Goal: Find specific page/section: Find specific page/section

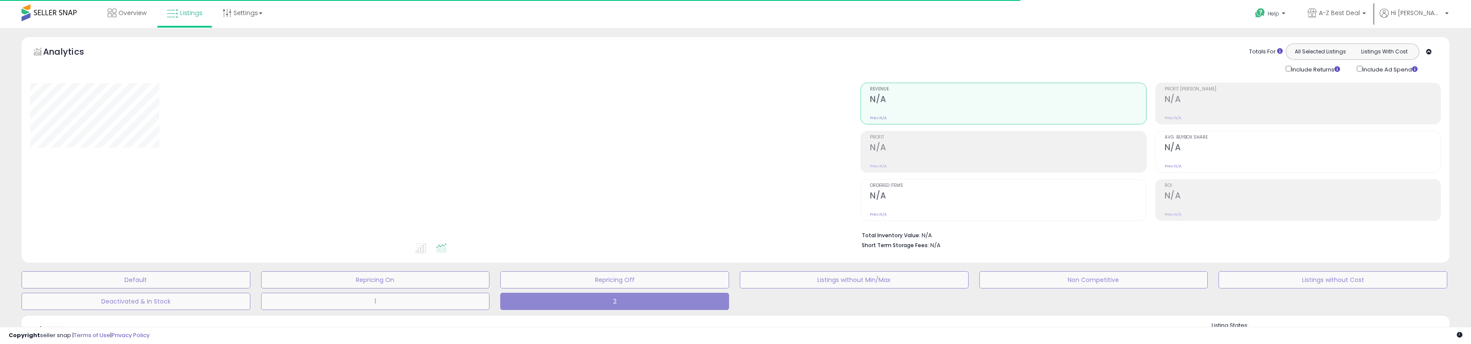
type input "**********"
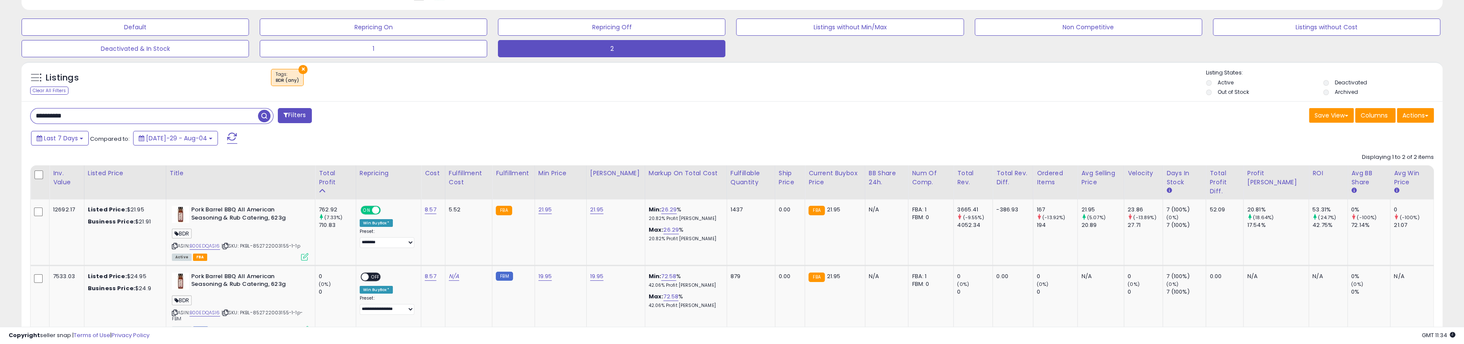
scroll to position [258, 0]
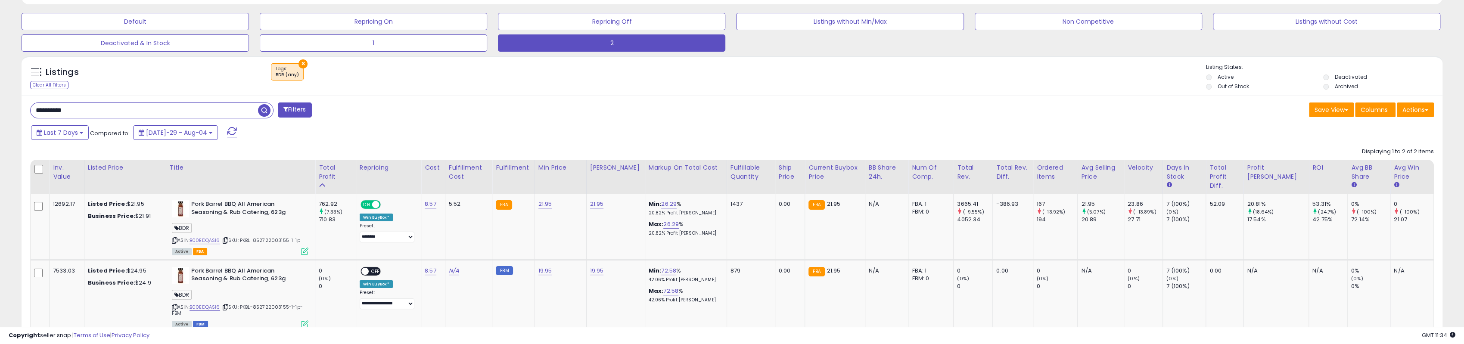
drag, startPoint x: 145, startPoint y: 107, endPoint x: 4, endPoint y: 111, distance: 140.9
click at [0, 110] on div "**********" at bounding box center [732, 85] width 1464 height 630
click at [404, 107] on span "button" at bounding box center [403, 110] width 12 height 12
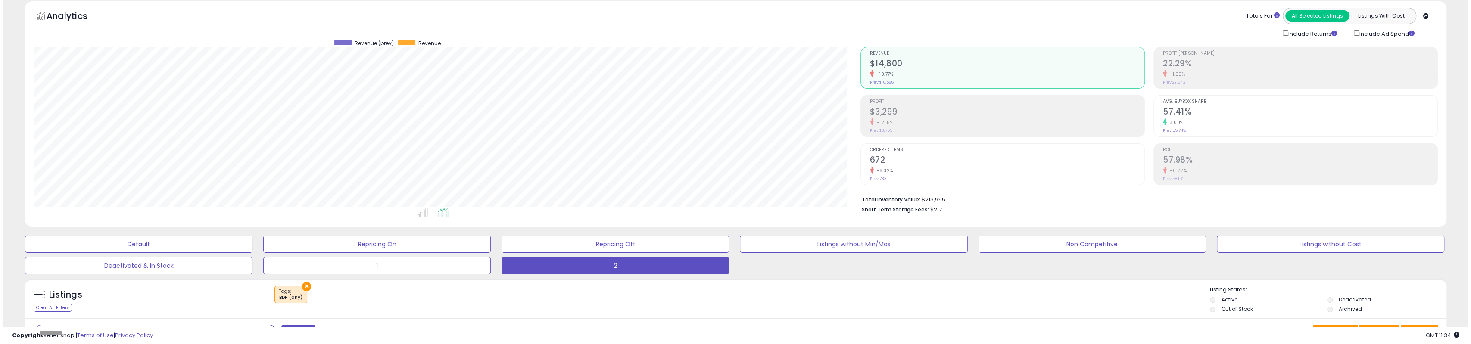
scroll to position [177, 826]
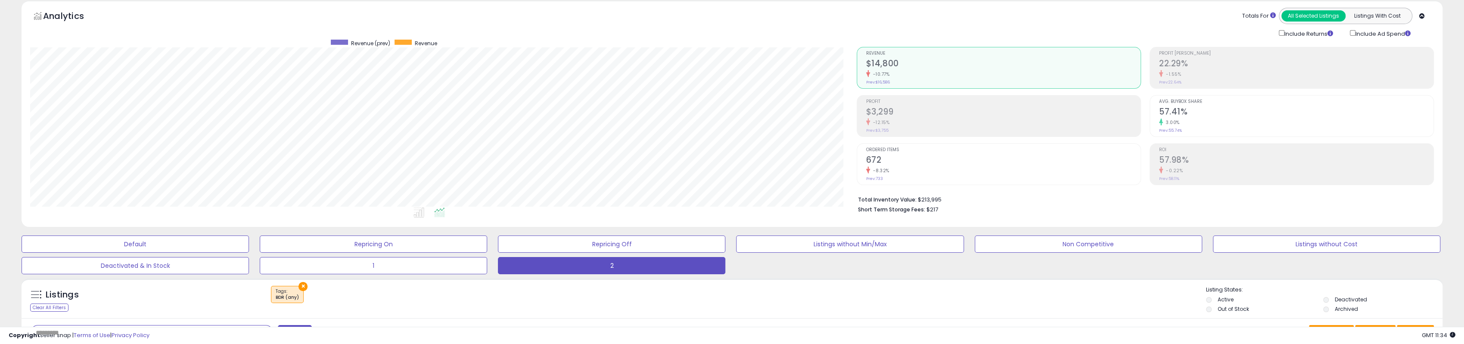
click at [924, 122] on div "-12.15%" at bounding box center [1003, 122] width 274 height 8
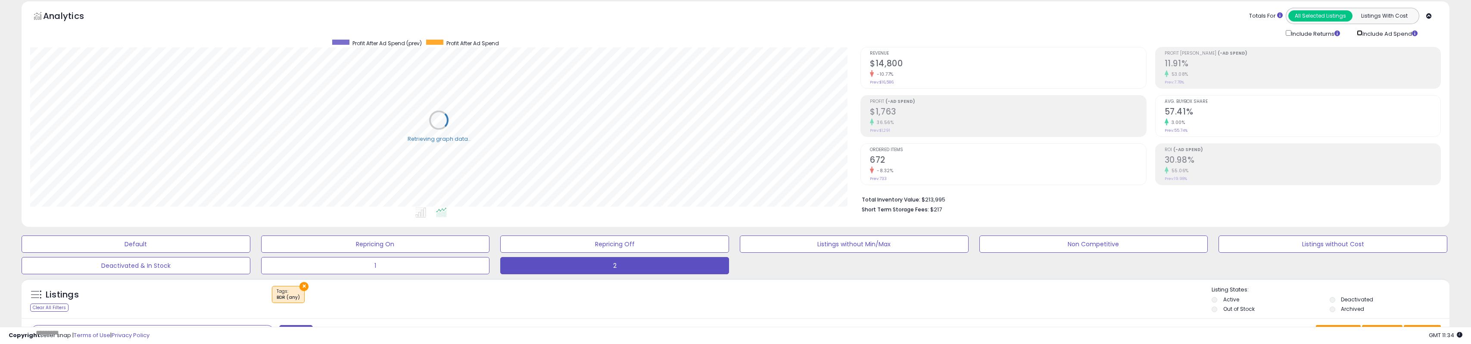
scroll to position [430577, 429927]
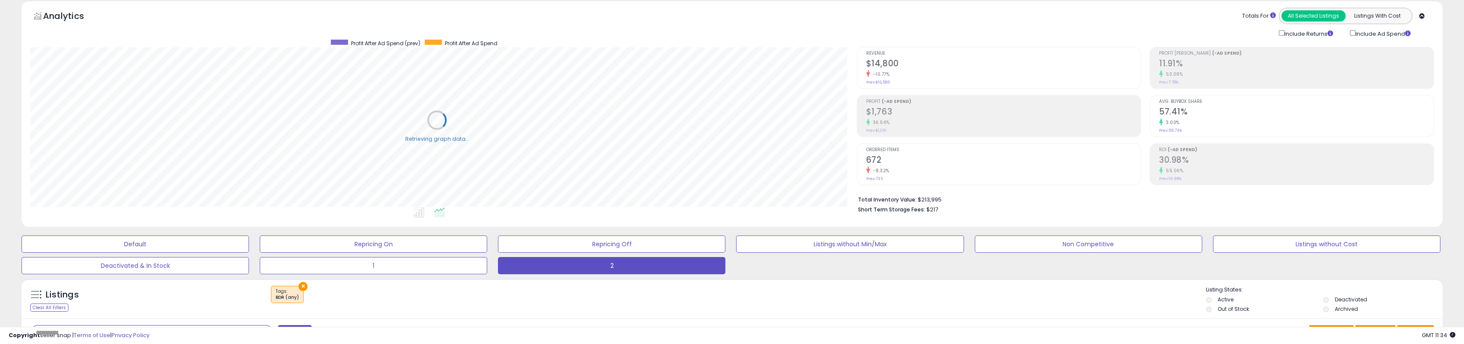
click at [986, 114] on h2 "$1,763" at bounding box center [1003, 113] width 274 height 12
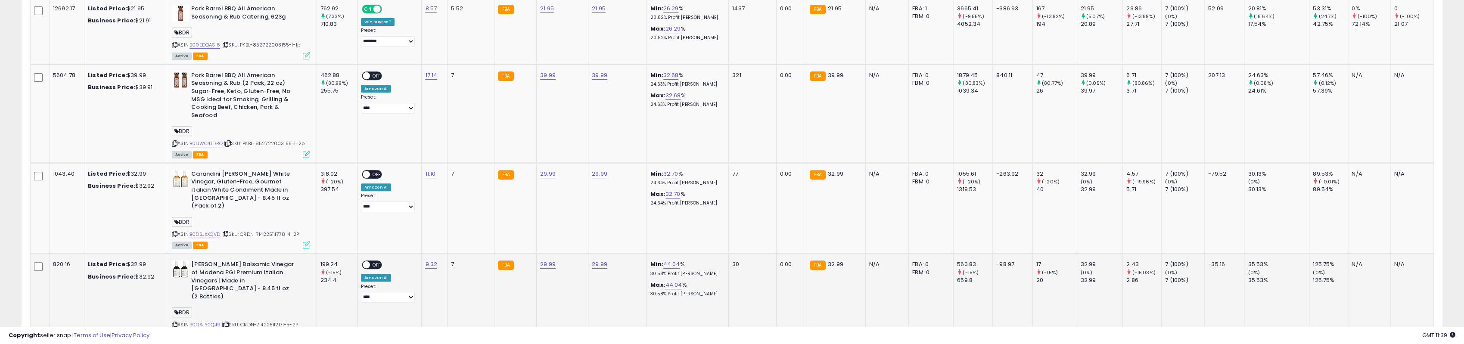
scroll to position [474, 0]
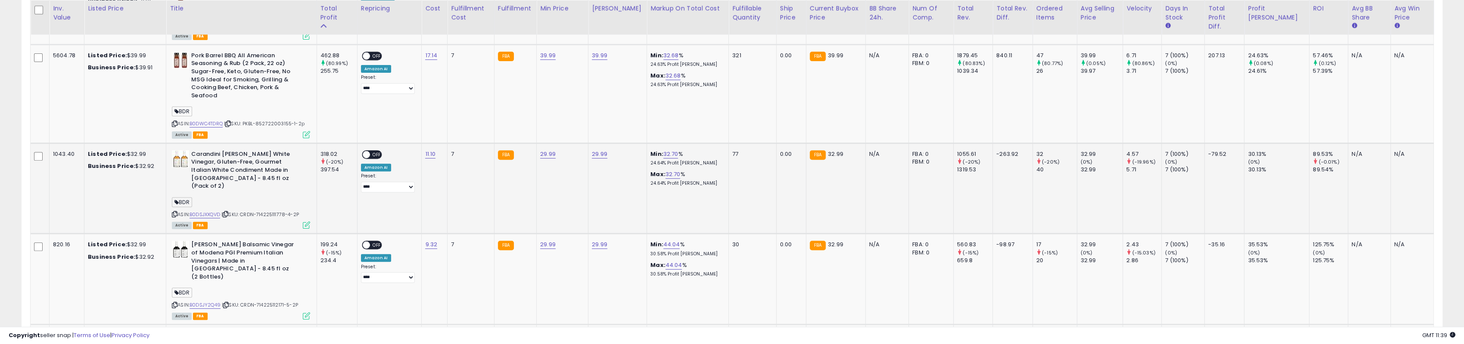
click at [174, 202] on div "ASIN: B0DSJXXQVD | SKU: CRDN-714225111778-4-2P Active FBA" at bounding box center [241, 189] width 138 height 78
click at [174, 212] on icon at bounding box center [175, 214] width 6 height 5
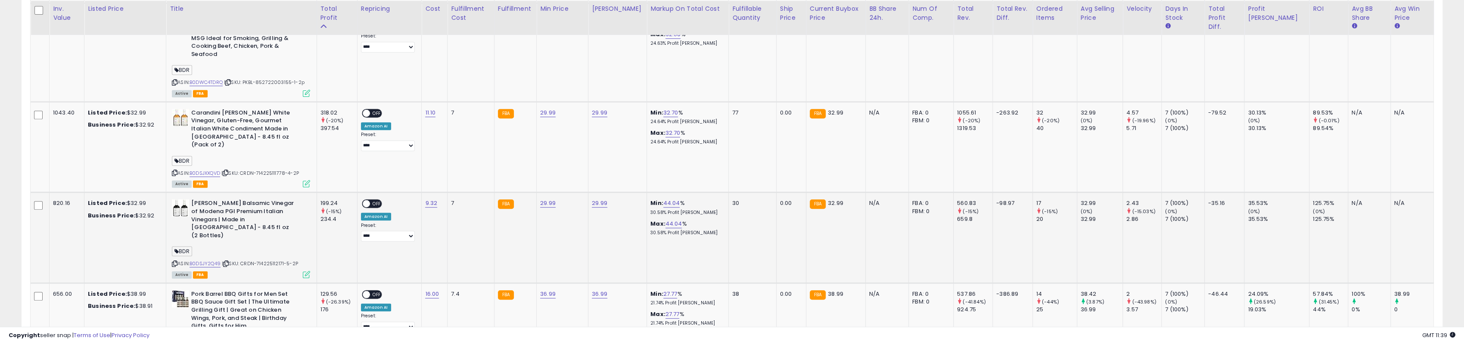
scroll to position [517, 0]
drag, startPoint x: 192, startPoint y: 192, endPoint x: 221, endPoint y: 190, distance: 28.9
click at [221, 198] on b "[PERSON_NAME] Balsamic Vinegar of Modena PGI Premium Italian Vinegars | Made in…" at bounding box center [243, 219] width 105 height 42
copy b "Carandini"
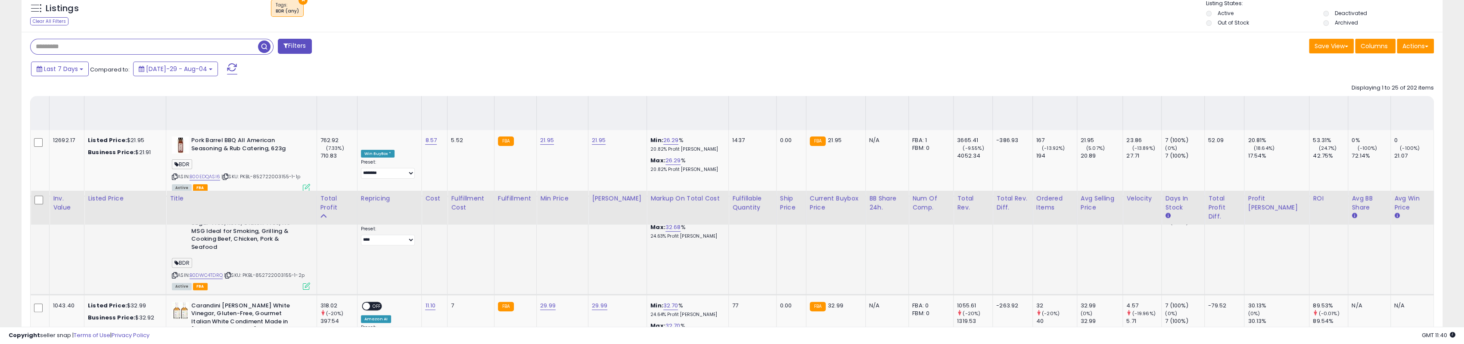
scroll to position [302, 0]
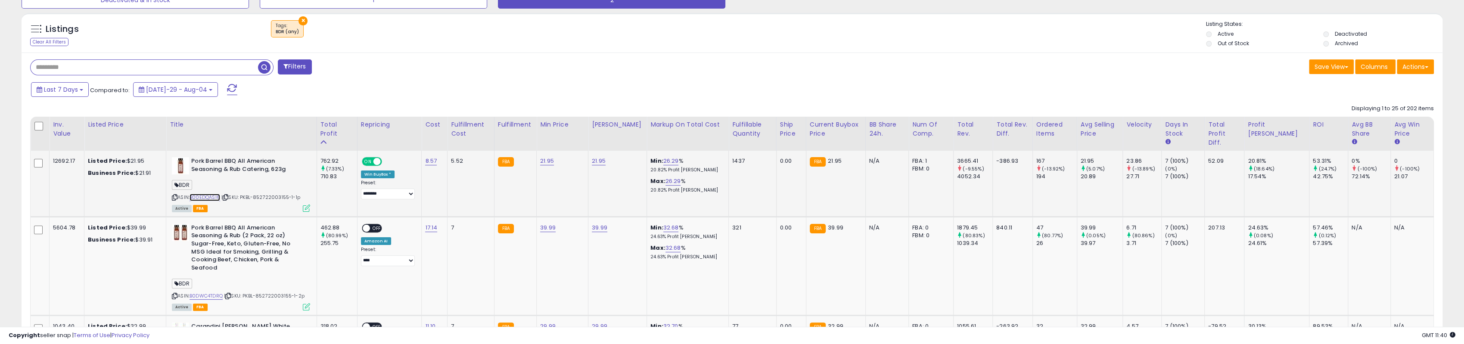
click at [215, 197] on link "B00EDQASI6" at bounding box center [205, 197] width 31 height 7
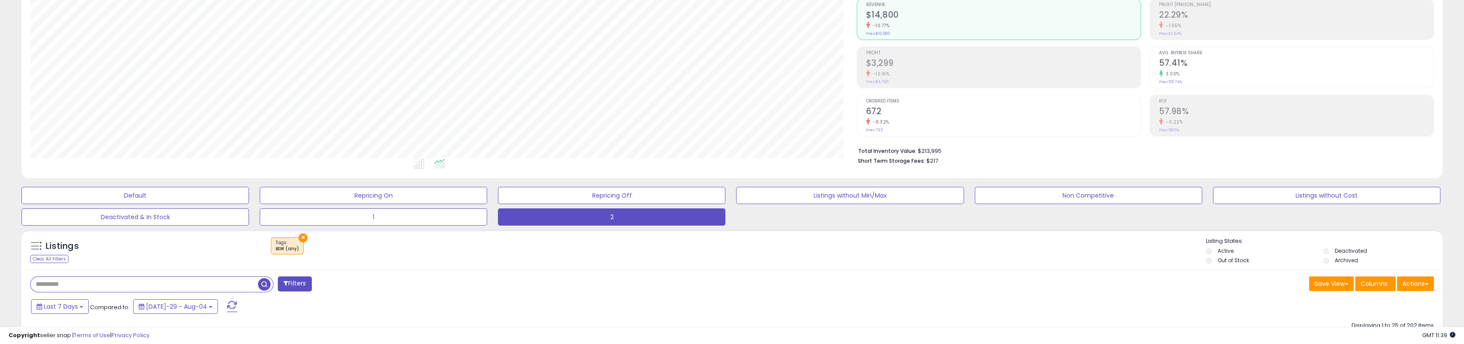
scroll to position [86, 0]
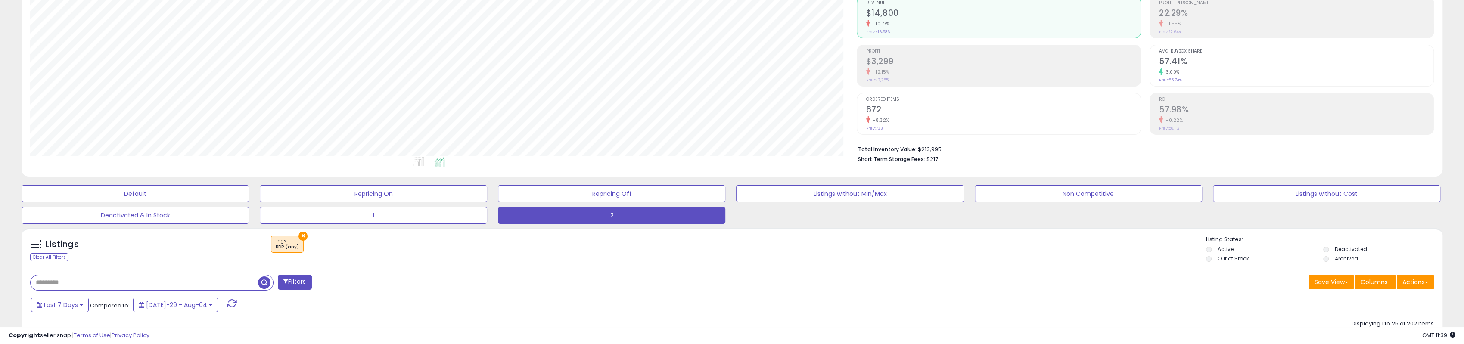
drag, startPoint x: 137, startPoint y: 283, endPoint x: 165, endPoint y: 283, distance: 28.0
click at [137, 283] on input "text" at bounding box center [144, 282] width 227 height 15
paste input "**********"
click at [401, 282] on span "button" at bounding box center [403, 283] width 12 height 12
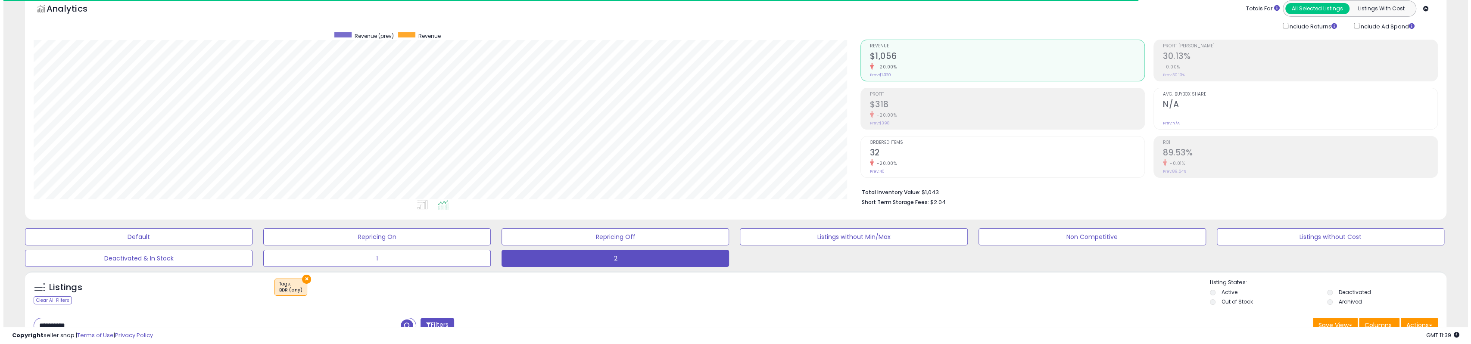
scroll to position [177, 826]
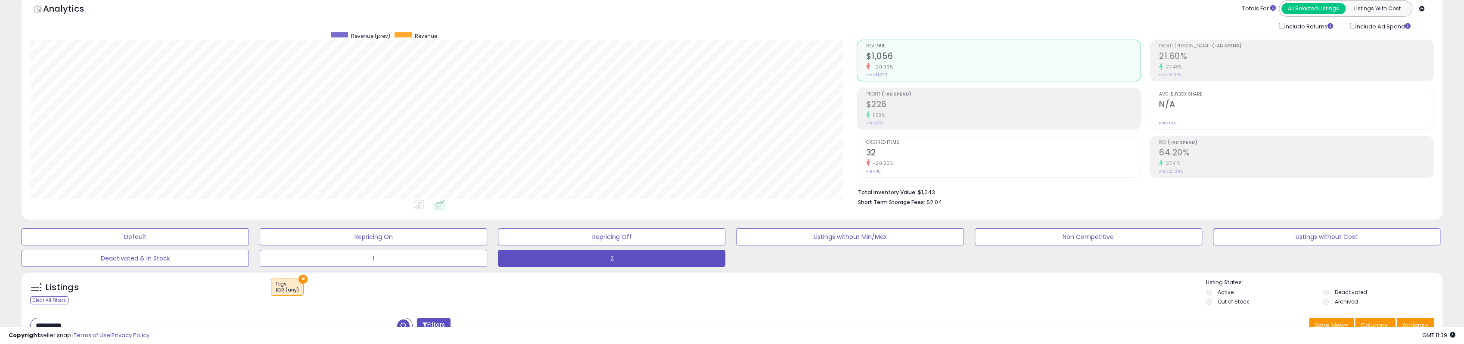
click at [974, 107] on h2 "$228" at bounding box center [1003, 106] width 274 height 12
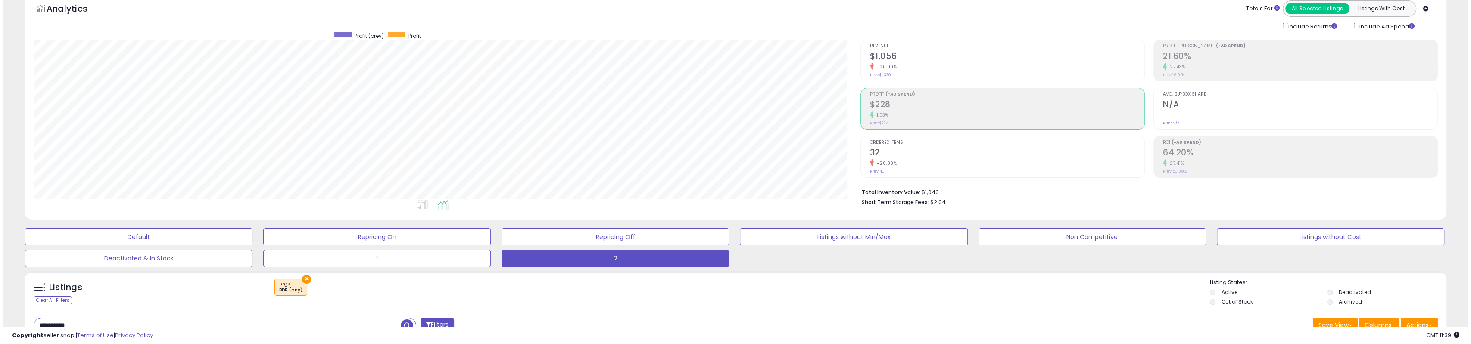
scroll to position [430577, 429927]
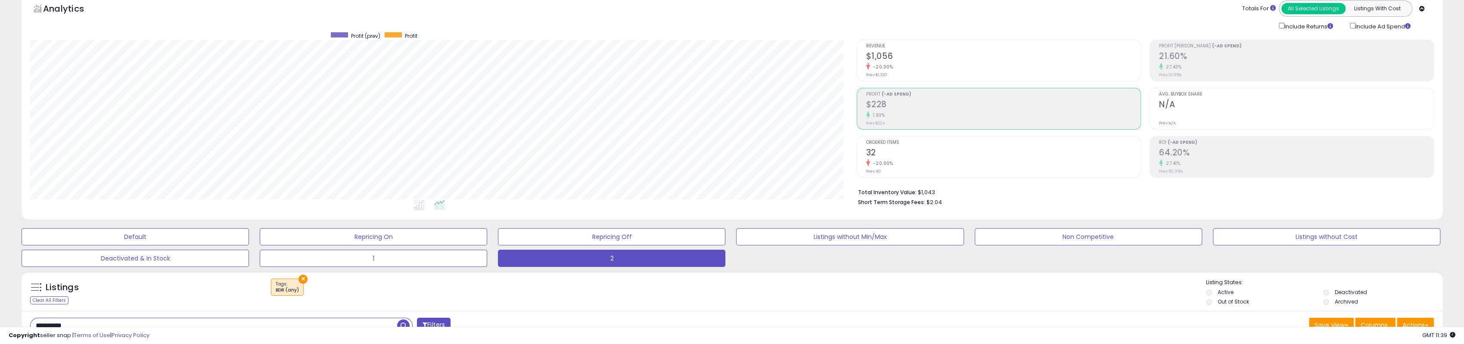
click at [967, 107] on h2 "$228" at bounding box center [1003, 106] width 274 height 12
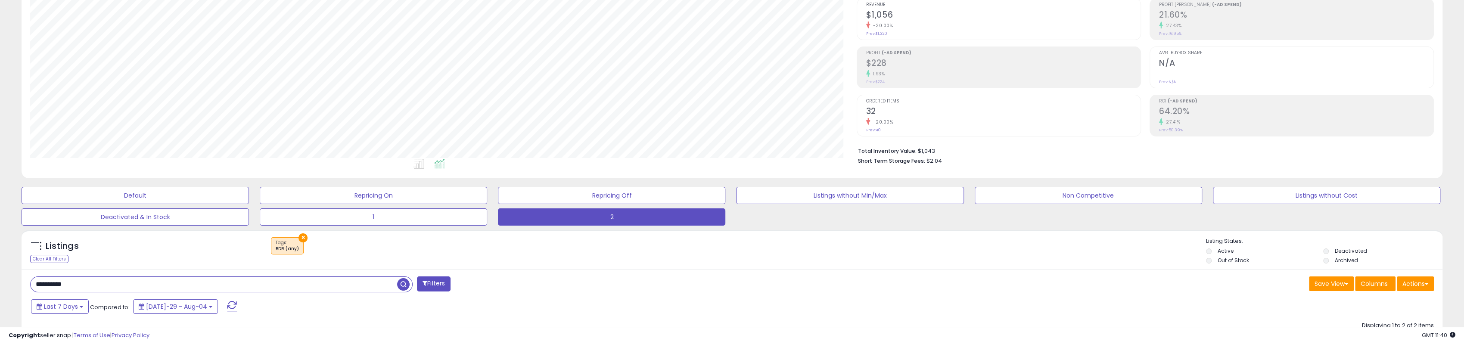
scroll to position [86, 0]
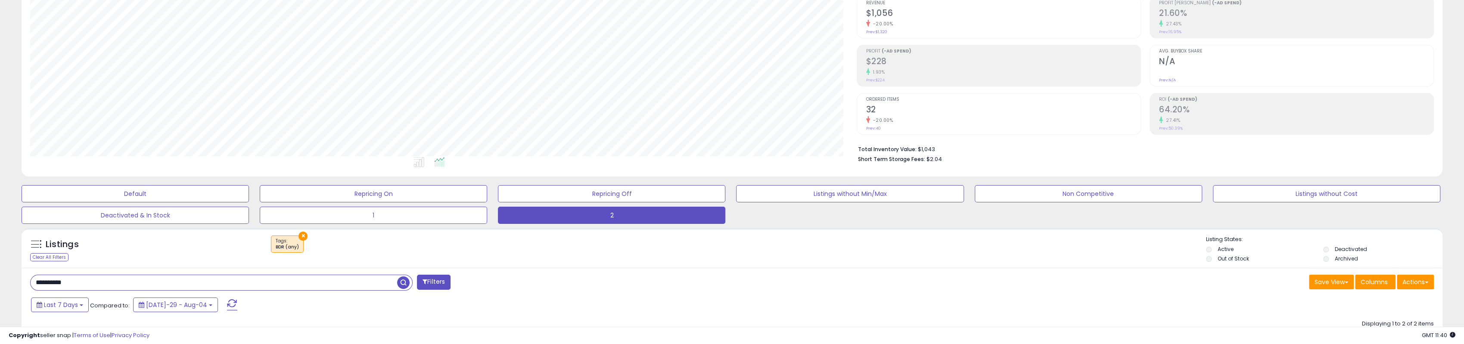
drag, startPoint x: 76, startPoint y: 286, endPoint x: 121, endPoint y: 276, distance: 46.3
click at [0, 285] on div "**********" at bounding box center [732, 281] width 1464 height 678
paste input "text"
type input "*********"
click at [403, 283] on span "button" at bounding box center [403, 283] width 12 height 12
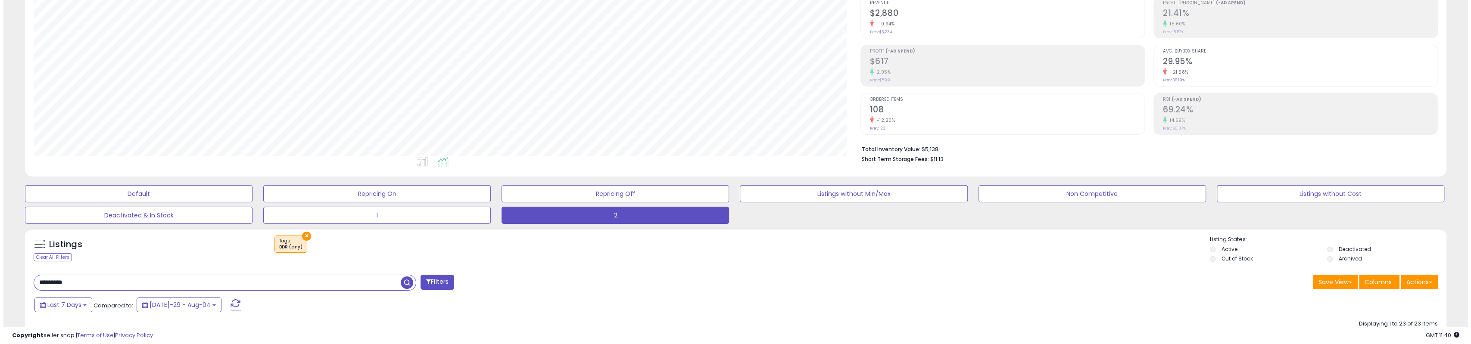
scroll to position [43, 0]
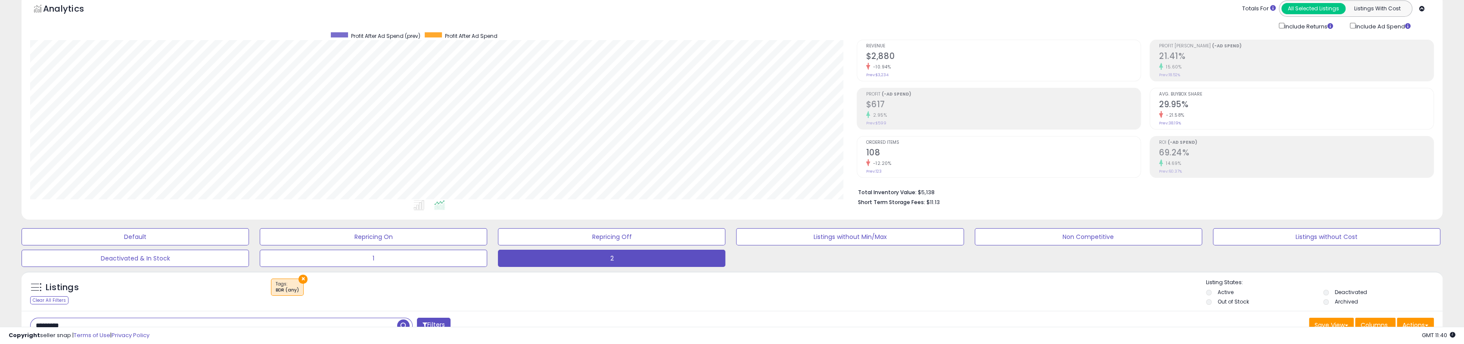
click at [932, 114] on div "2.95%" at bounding box center [1003, 115] width 274 height 8
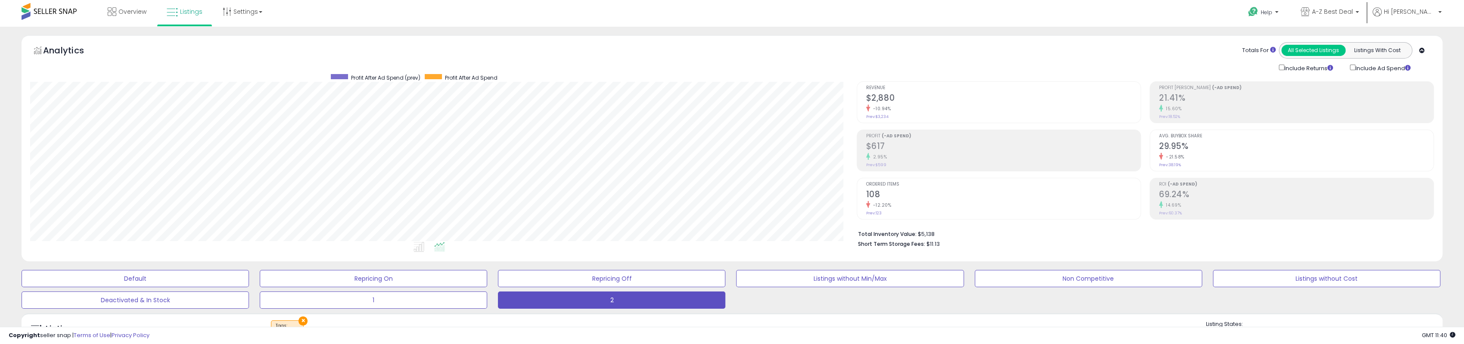
scroll to position [0, 0]
